Goal: Task Accomplishment & Management: Manage account settings

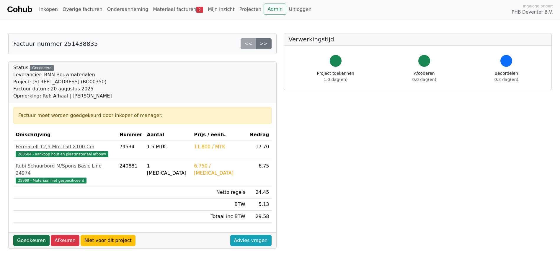
click at [26, 235] on link "Goedkeuren" at bounding box center [31, 240] width 36 height 11
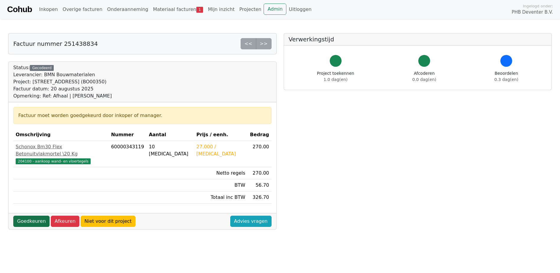
click at [21, 216] on link "Goedkeuren" at bounding box center [31, 221] width 36 height 11
